Goal: Use online tool/utility: Utilize a website feature to perform a specific function

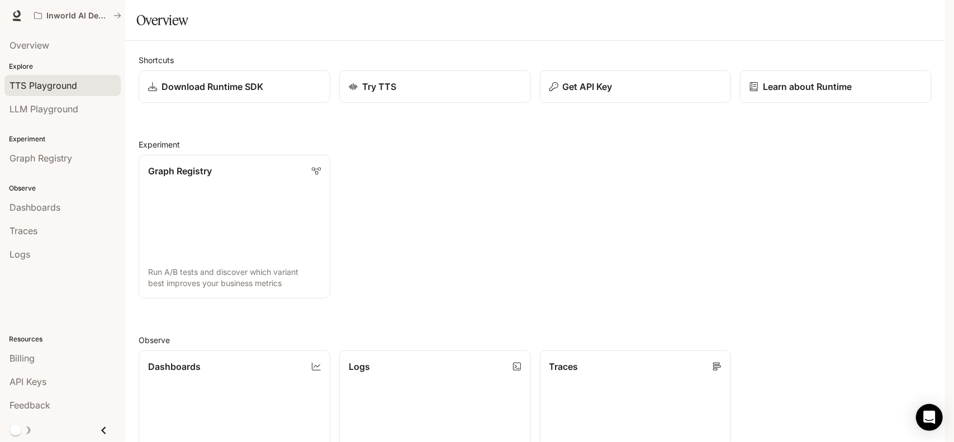
click at [64, 88] on span "TTS Playground" at bounding box center [43, 85] width 68 height 13
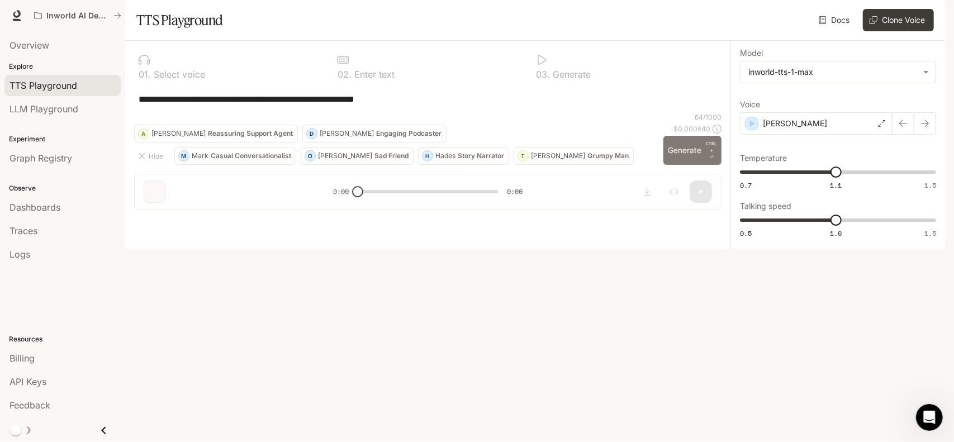
click at [685, 165] on button "Generate CTRL + ⏎" at bounding box center [692, 150] width 58 height 29
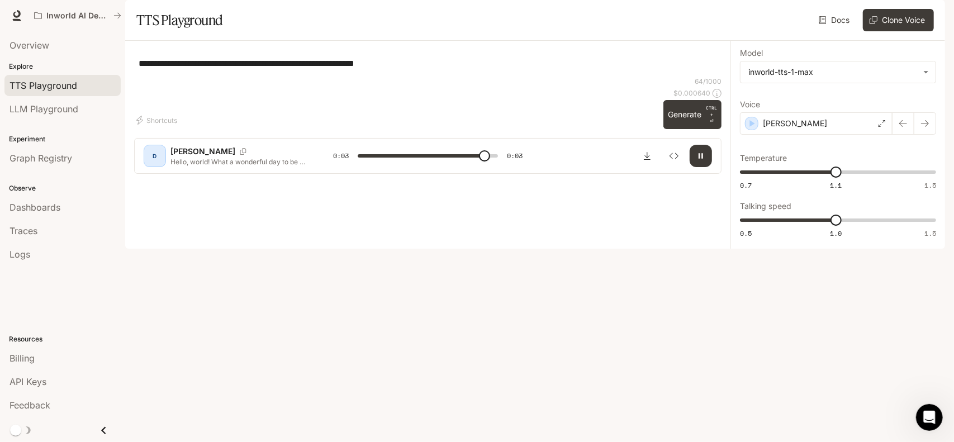
click at [167, 167] on div "D Dennis Hello, world! What a wonderful day to be a text-to-speech model!" at bounding box center [238, 156] width 189 height 22
type input "*"
click at [155, 165] on div "D" at bounding box center [155, 156] width 18 height 18
click at [192, 157] on p "Dennis" at bounding box center [202, 151] width 65 height 11
click at [753, 130] on div "button" at bounding box center [752, 123] width 12 height 12
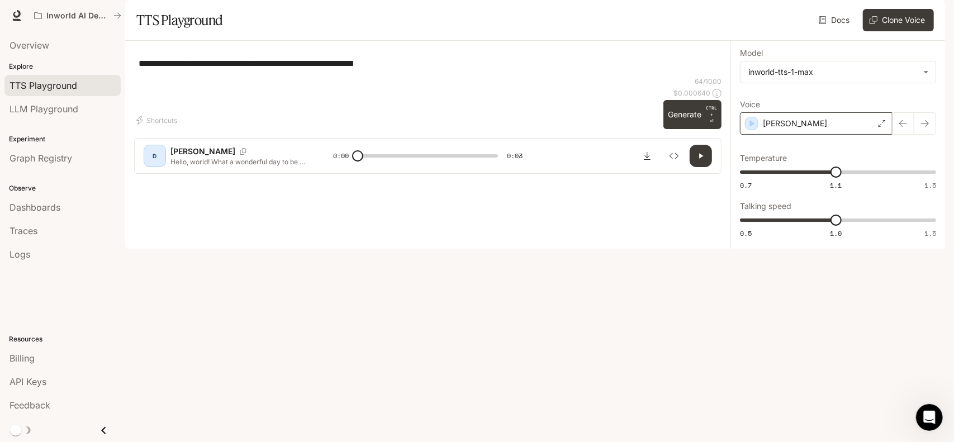
click at [885, 127] on icon at bounding box center [881, 123] width 7 height 7
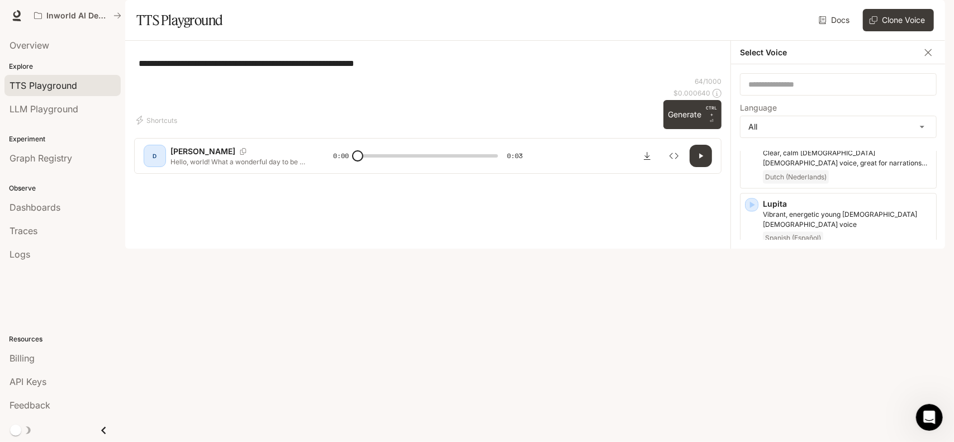
scroll to position [1352, 0]
click at [768, 90] on input "text" at bounding box center [838, 84] width 196 height 11
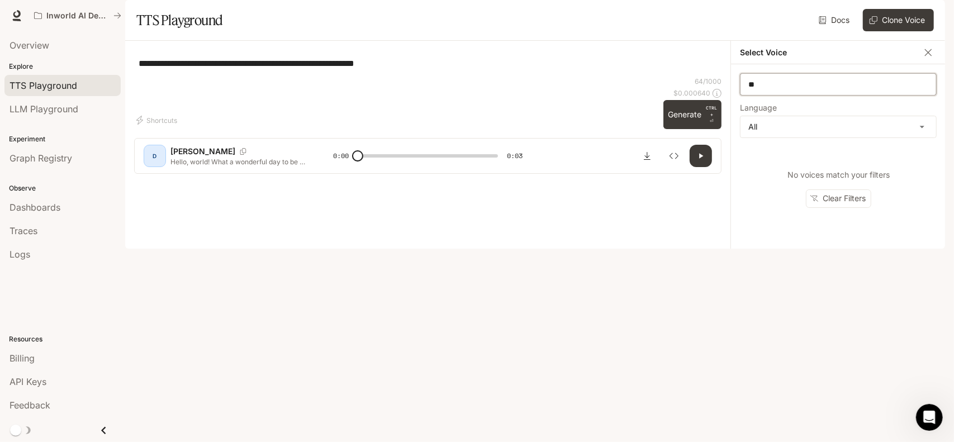
type input "*"
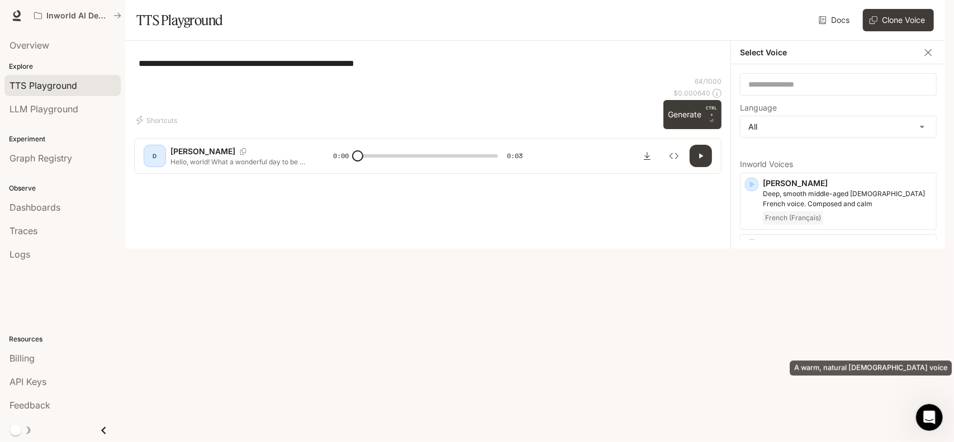
click at [805, 322] on p "A warm, natural female voice" at bounding box center [847, 317] width 169 height 10
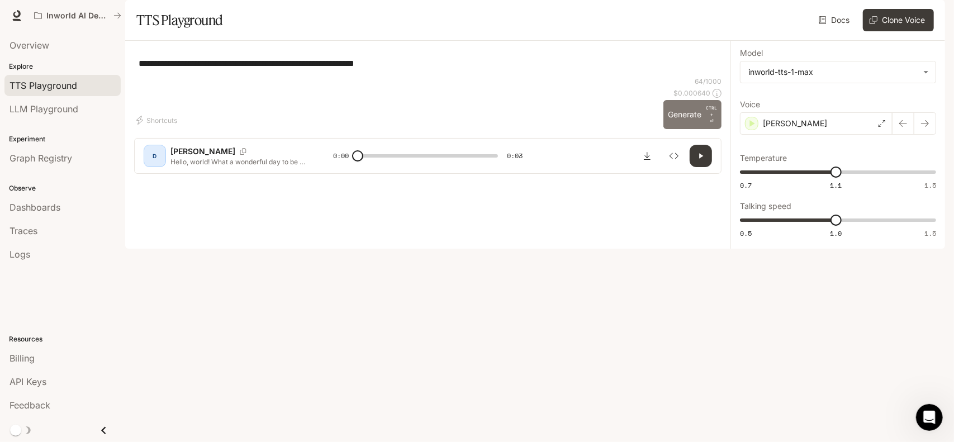
click at [678, 129] on button "Generate CTRL + ⏎" at bounding box center [692, 114] width 58 height 29
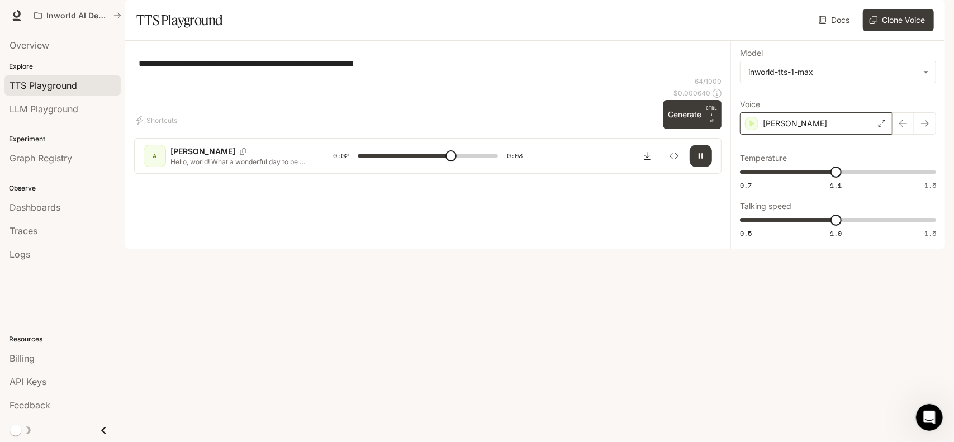
click at [858, 135] on div "Ashley" at bounding box center [816, 123] width 153 height 22
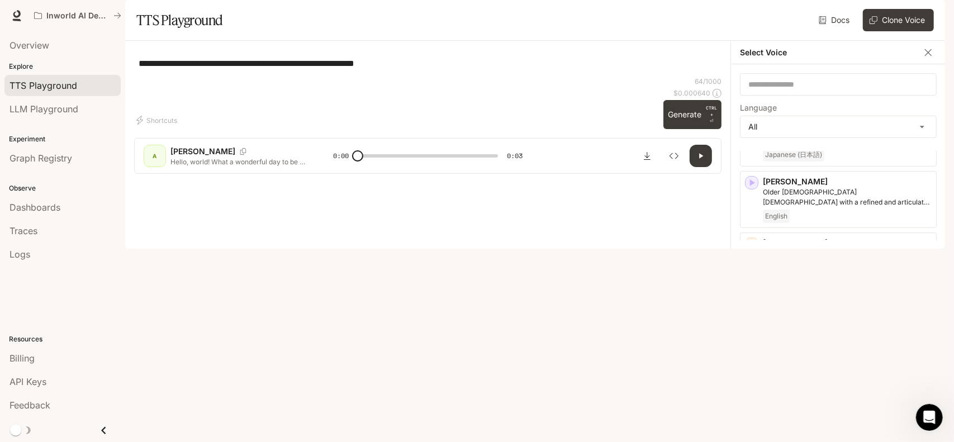
scroll to position [240, 0]
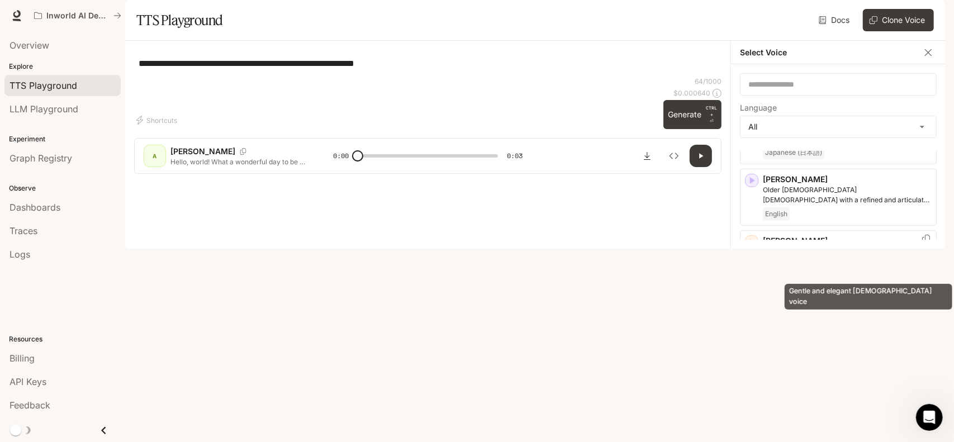
click at [824, 256] on p "Gentle and elegant female voice" at bounding box center [847, 251] width 169 height 10
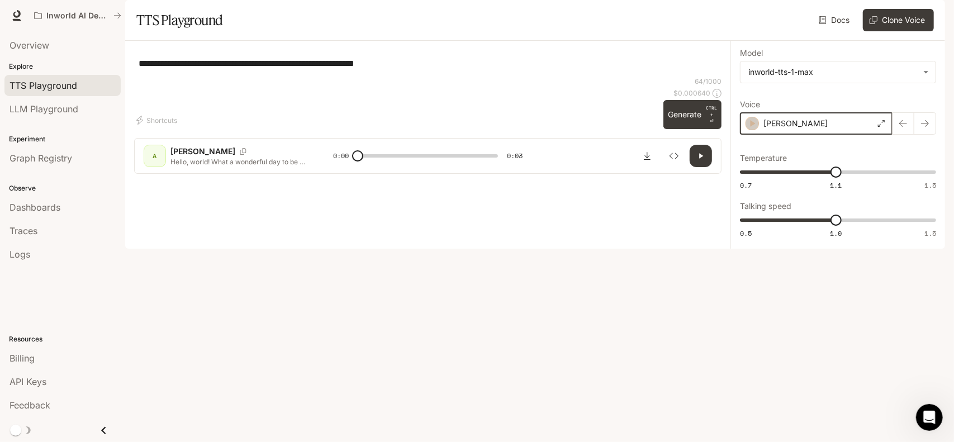
click at [750, 129] on icon "button" at bounding box center [752, 123] width 11 height 11
click at [771, 129] on p "Deborah" at bounding box center [795, 123] width 64 height 11
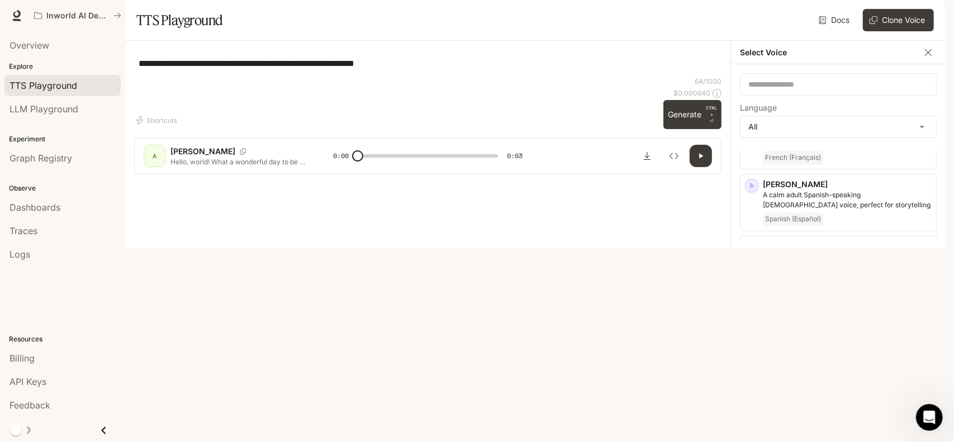
scroll to position [1615, 0]
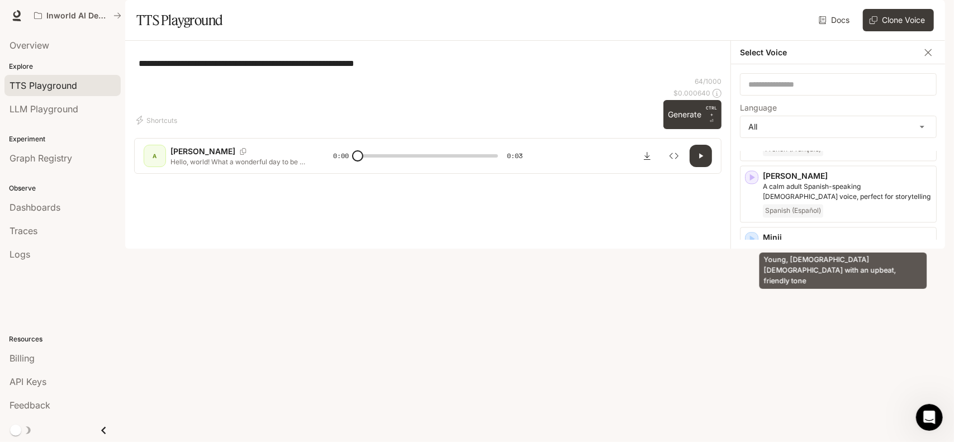
click at [836, 305] on p "Young, British female with an upbeat, friendly tone" at bounding box center [847, 315] width 169 height 20
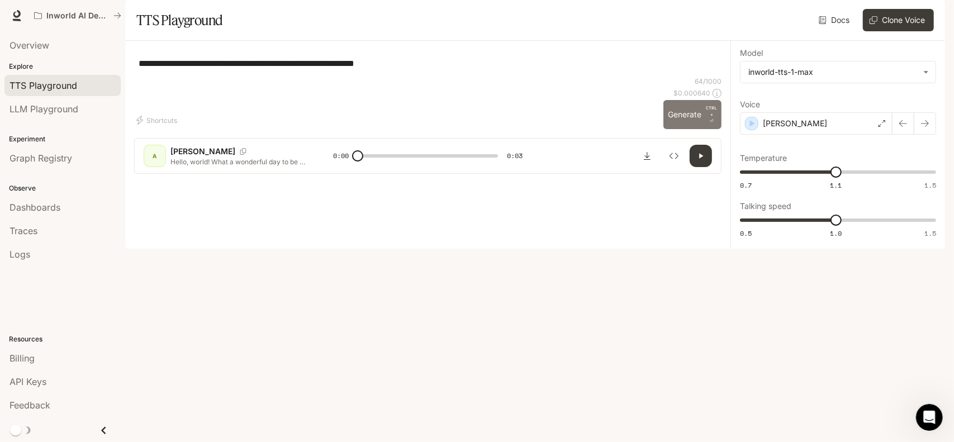
click at [676, 129] on button "Generate CTRL + ⏎" at bounding box center [692, 114] width 58 height 29
click at [809, 135] on div "[PERSON_NAME]" at bounding box center [816, 123] width 153 height 22
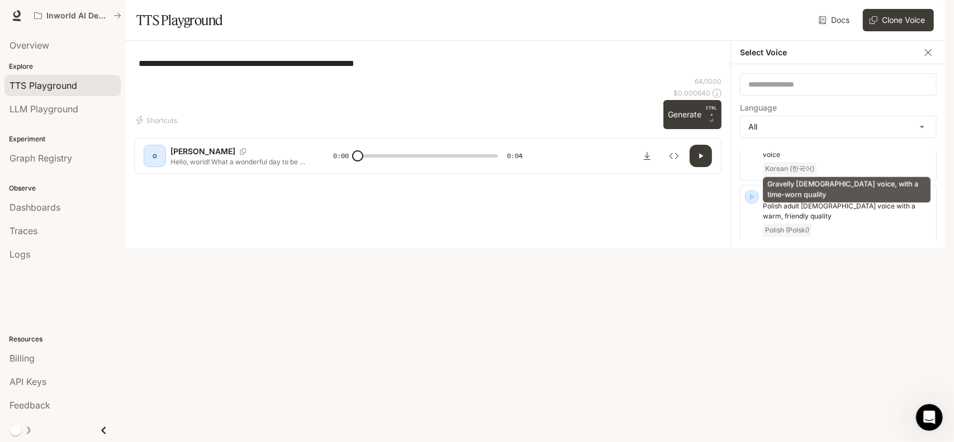
scroll to position [2212, 0]
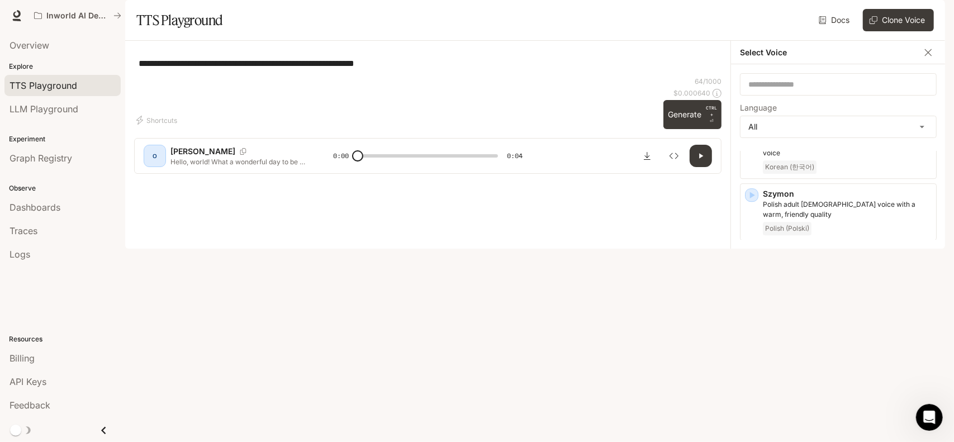
click at [826, 373] on div "Wendy Posh, middle-aged British female voice English" at bounding box center [847, 396] width 169 height 47
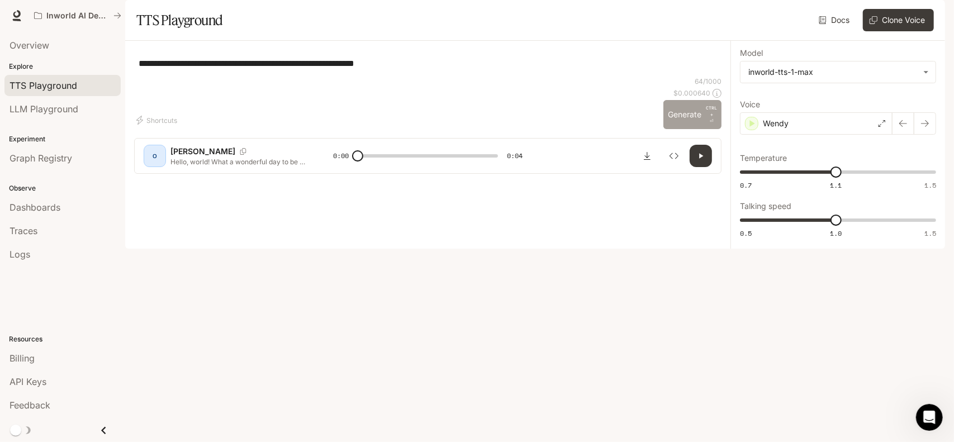
click at [673, 129] on button "Generate CTRL + ⏎" at bounding box center [692, 114] width 58 height 29
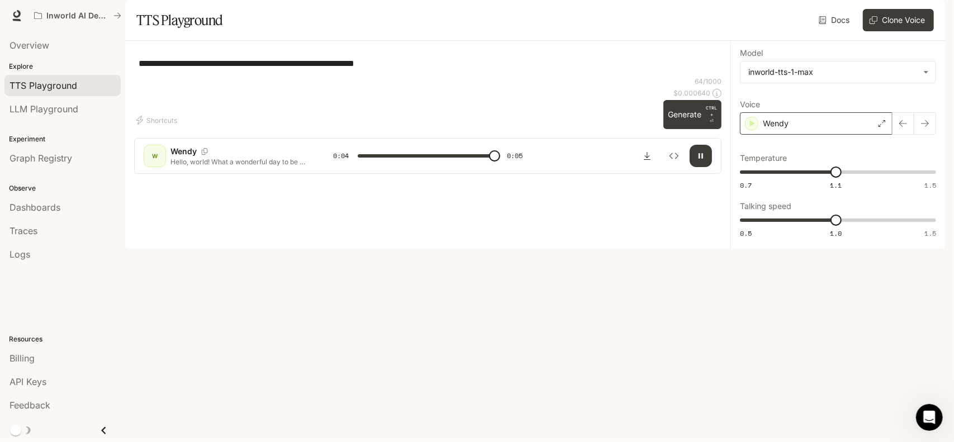
type input "*"
click at [790, 135] on div "Wendy" at bounding box center [816, 123] width 153 height 22
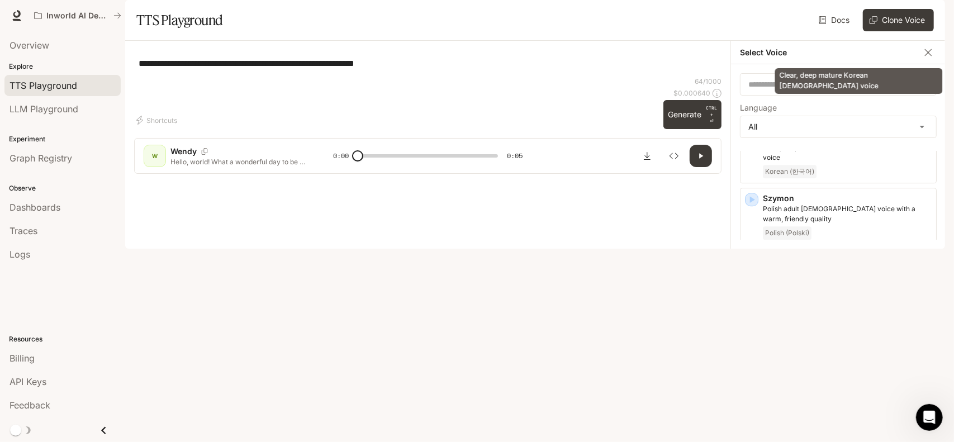
scroll to position [2214, 0]
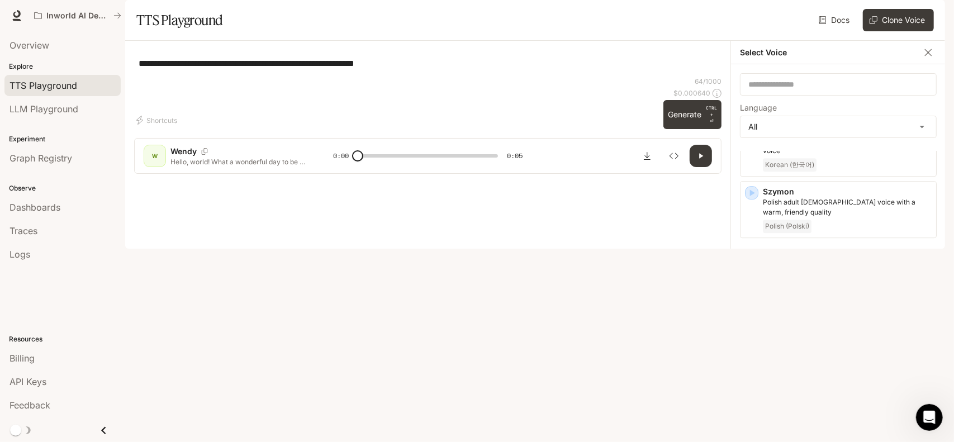
drag, startPoint x: 425, startPoint y: 93, endPoint x: 116, endPoint y: 78, distance: 308.8
click at [125, 78] on main "**********" at bounding box center [535, 124] width 820 height 249
type textarea "*"
type textarea "**********"
click at [694, 129] on button "Generate CTRL + ⏎" at bounding box center [692, 114] width 58 height 29
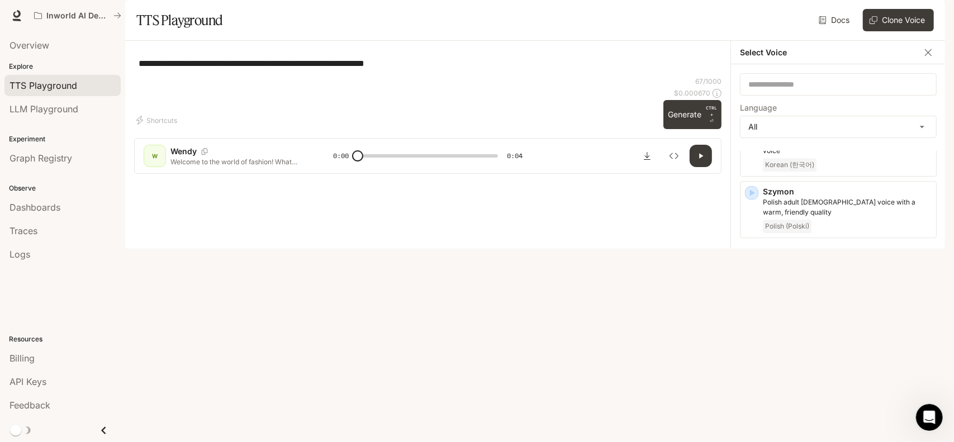
click at [683, 77] on div "**********" at bounding box center [427, 63] width 587 height 27
click at [805, 90] on input "text" at bounding box center [838, 84] width 196 height 11
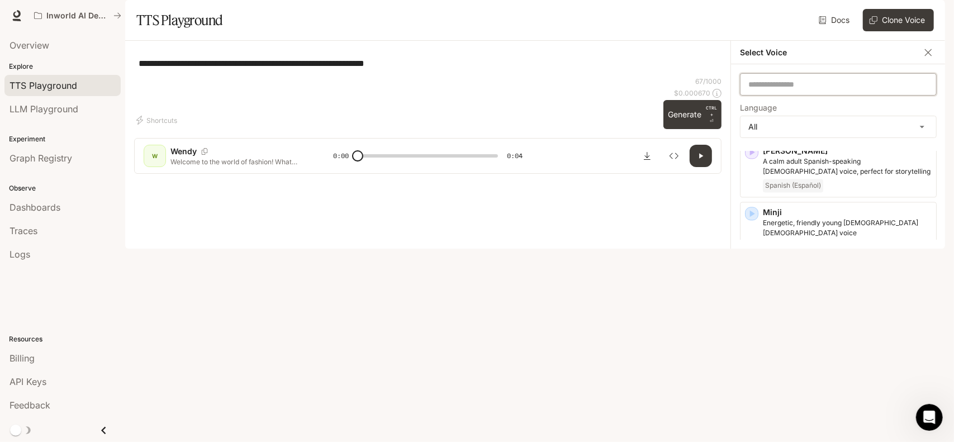
scroll to position [1638, 0]
click at [810, 304] on div "English" at bounding box center [847, 310] width 169 height 13
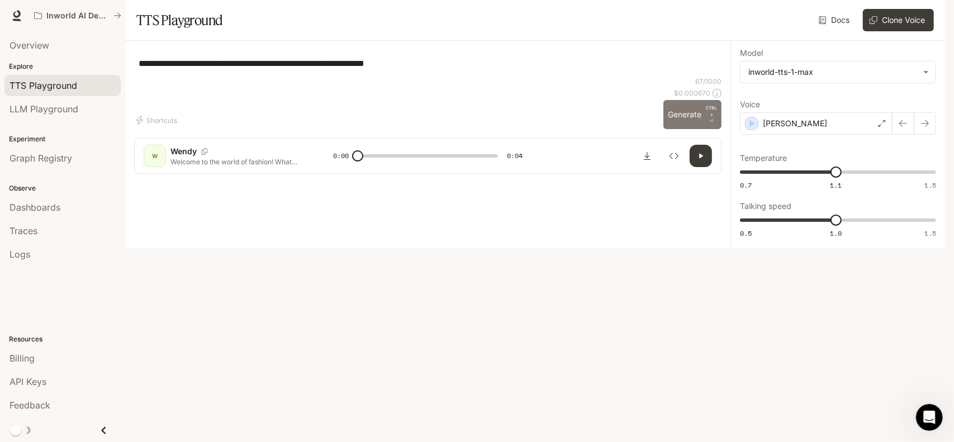
click at [683, 129] on button "Generate CTRL + ⏎" at bounding box center [692, 114] width 58 height 29
type input "*"
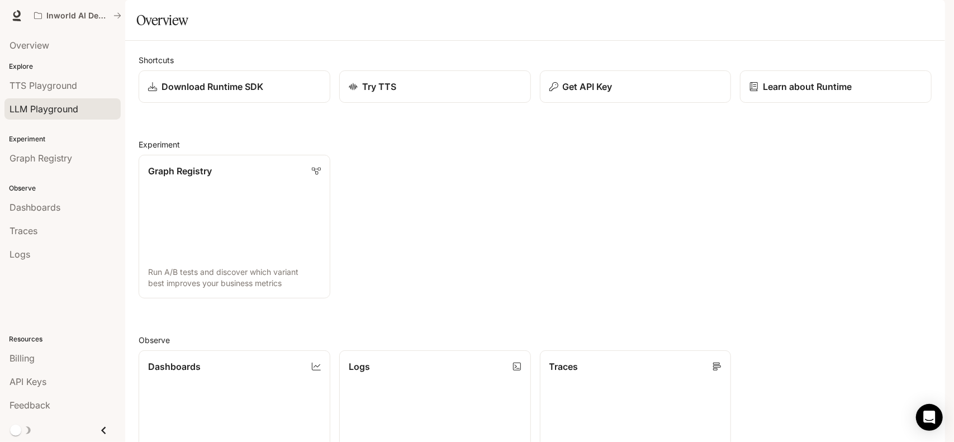
click at [77, 104] on span "LLM Playground" at bounding box center [43, 108] width 69 height 13
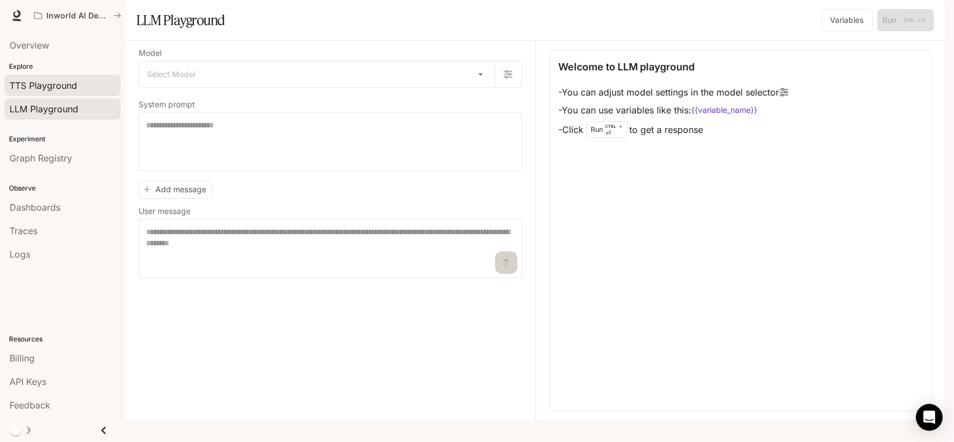
click at [70, 83] on span "TTS Playground" at bounding box center [43, 85] width 68 height 13
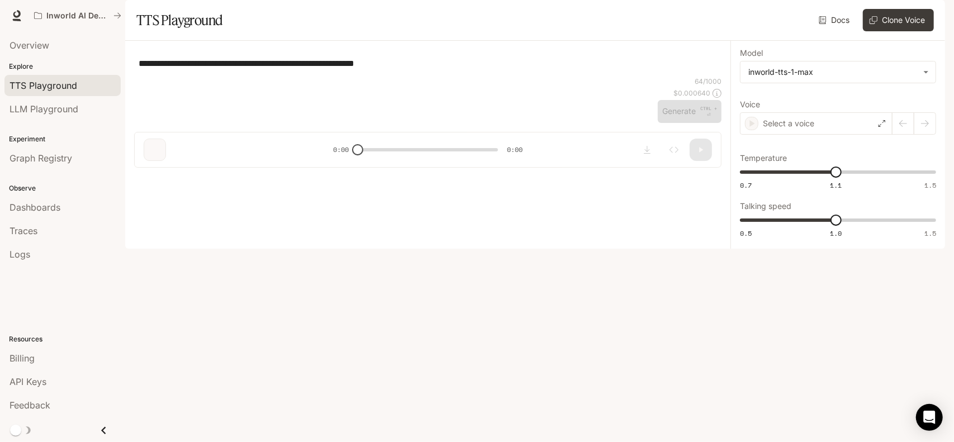
type textarea "**********"
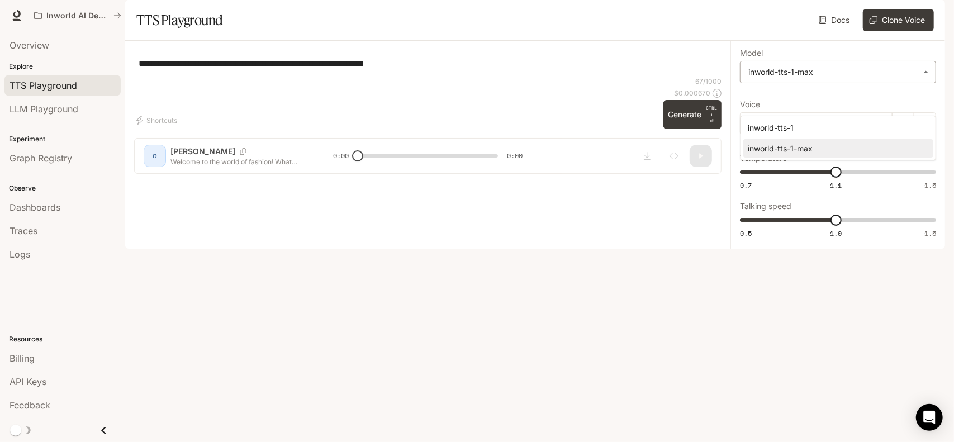
click at [925, 108] on body "**********" at bounding box center [477, 221] width 954 height 442
click at [784, 122] on div "inworld-tts-1" at bounding box center [836, 128] width 177 height 12
type input "**********"
click at [878, 135] on div "[PERSON_NAME]" at bounding box center [816, 123] width 153 height 22
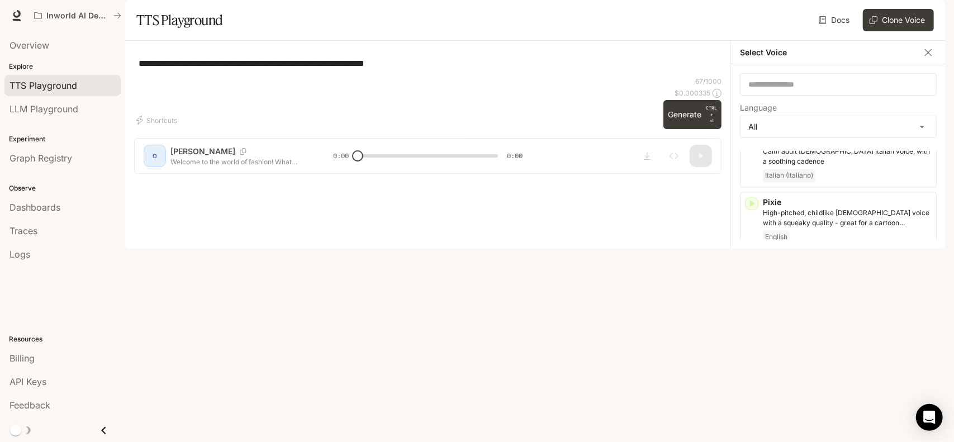
scroll to position [1835, 0]
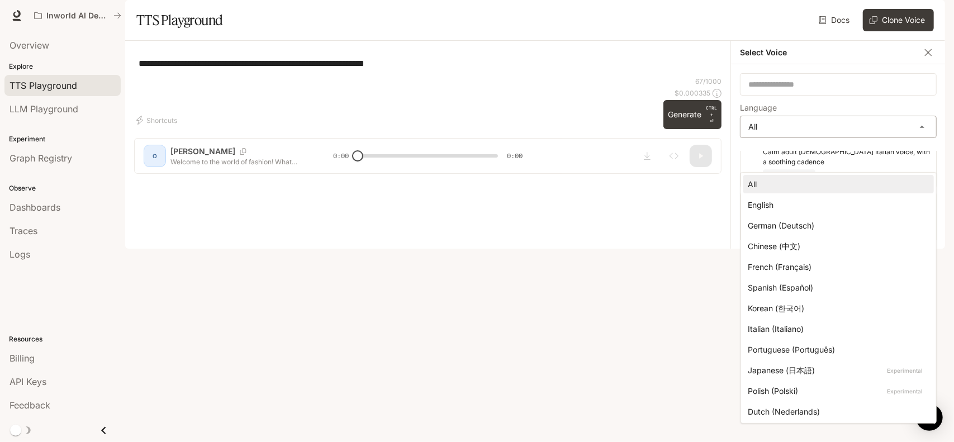
click at [784, 159] on body "**********" at bounding box center [477, 221] width 954 height 442
click at [613, 235] on div at bounding box center [477, 221] width 954 height 442
